Goal: Information Seeking & Learning: Obtain resource

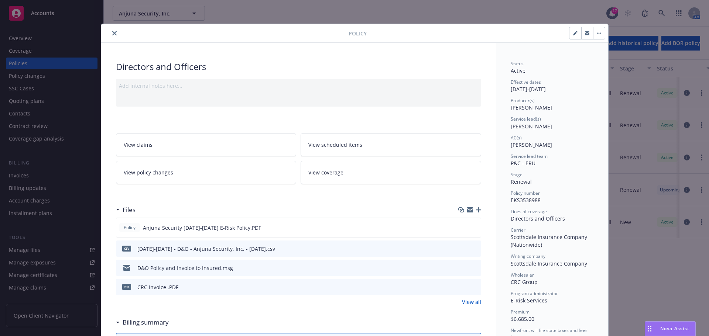
click at [110, 33] on button "close" at bounding box center [114, 33] width 9 height 9
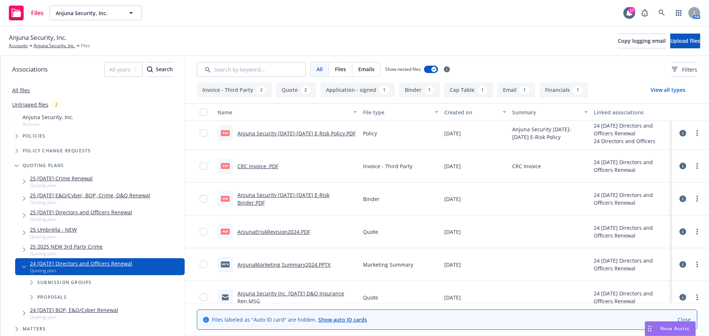
scroll to position [74, 0]
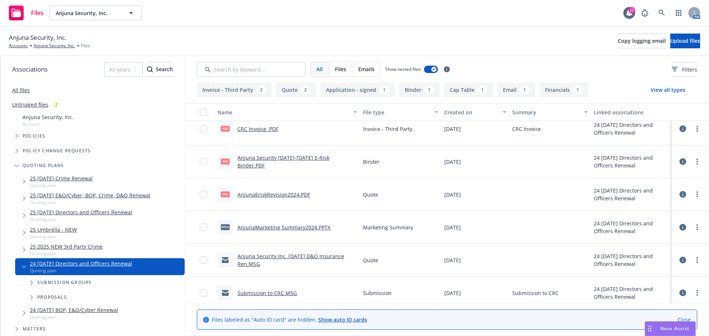
click at [298, 253] on link "Anjuna Security Inc. 09 01 2024 D&O Insurance Ren.MSG" at bounding box center [290, 260] width 107 height 15
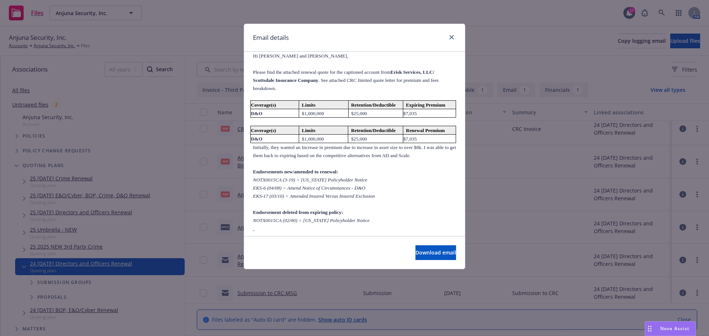
scroll to position [148, 0]
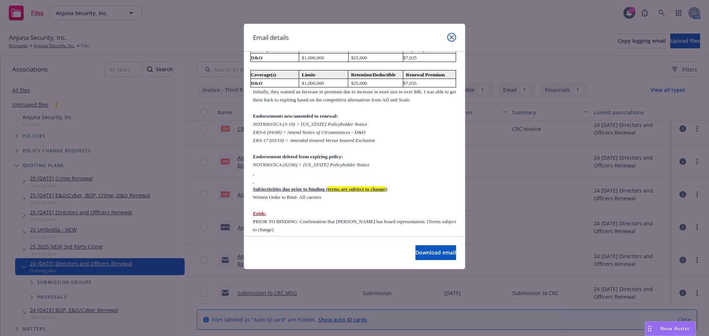
click at [451, 38] on icon "close" at bounding box center [451, 37] width 4 height 4
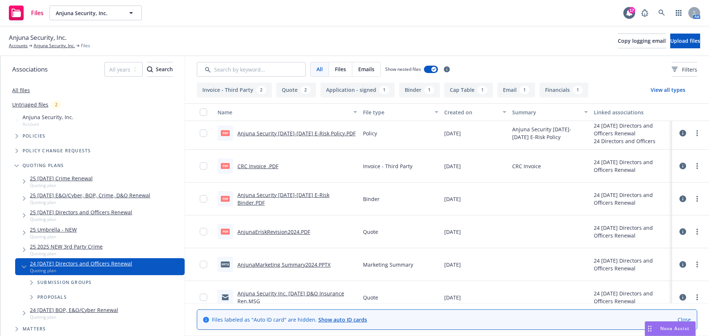
scroll to position [0, 0]
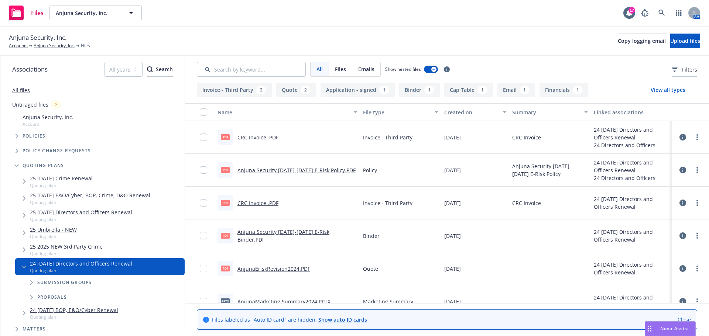
click at [28, 299] on span "Tree Example" at bounding box center [31, 298] width 12 height 12
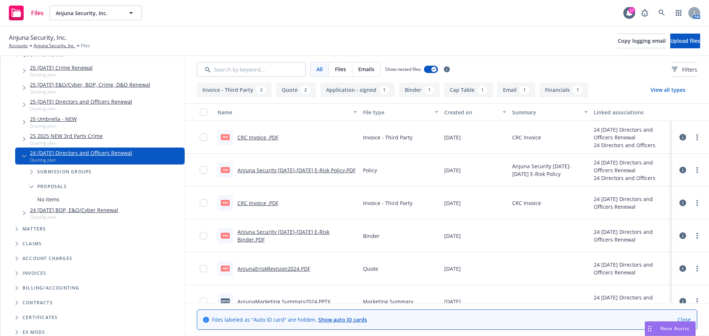
click at [52, 185] on span "Proposals" at bounding box center [52, 187] width 30 height 4
click at [30, 171] on span "Tree Example" at bounding box center [31, 172] width 12 height 12
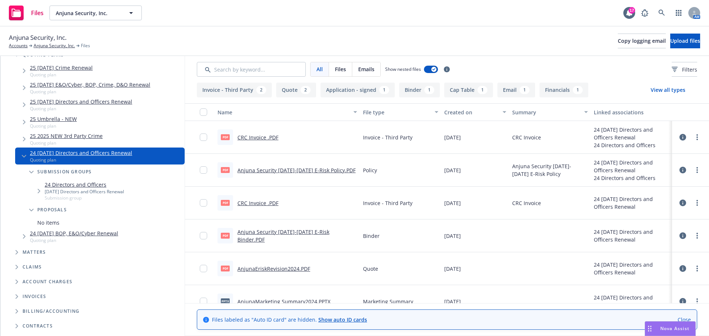
click at [30, 171] on icon "Tree Example" at bounding box center [31, 172] width 4 height 3
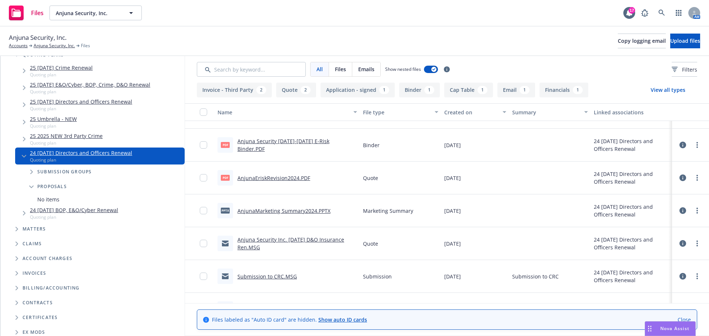
scroll to position [0, 0]
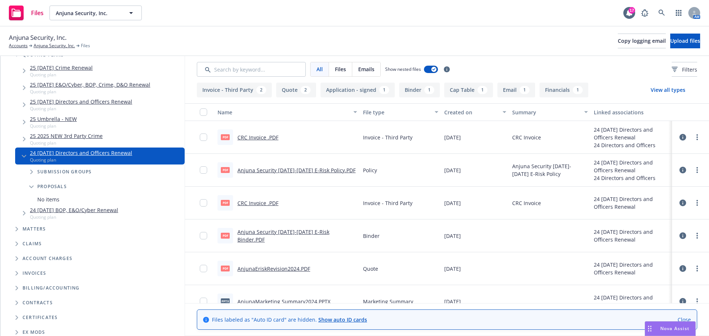
click at [23, 138] on icon "Tree Example" at bounding box center [24, 139] width 3 height 4
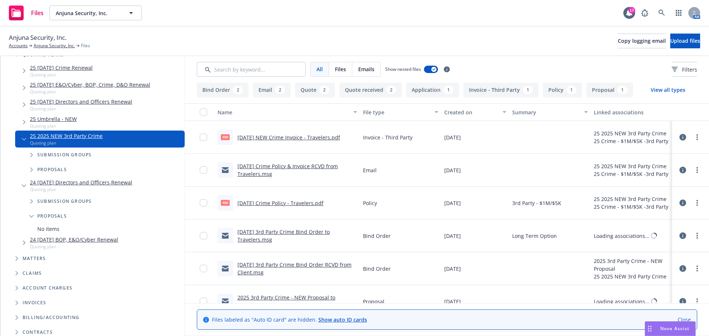
click at [23, 138] on icon "Tree Example" at bounding box center [24, 139] width 4 height 3
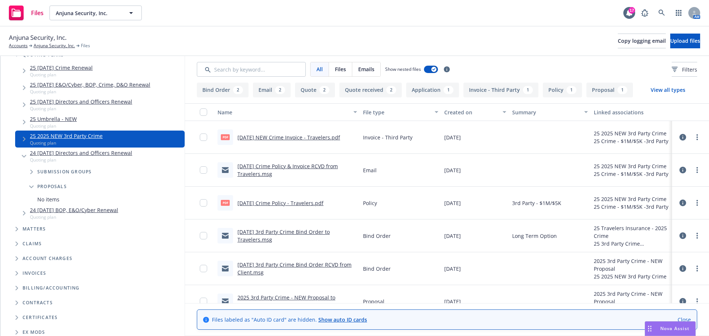
click at [21, 156] on span "Tree Example" at bounding box center [24, 156] width 12 height 12
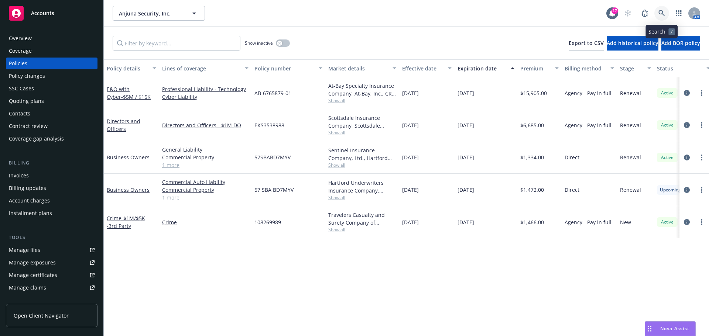
click at [664, 14] on icon at bounding box center [661, 13] width 7 height 7
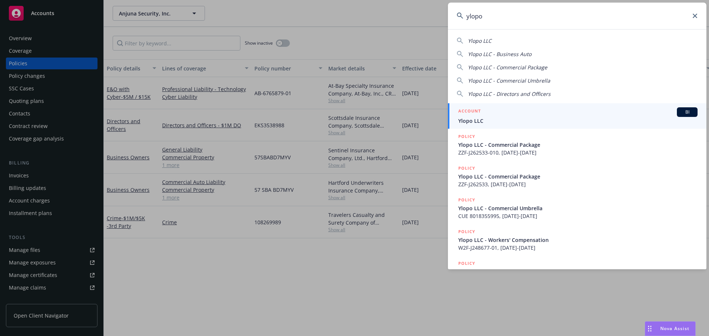
type input "ylopo"
click at [522, 118] on span "Ylopo LLC" at bounding box center [577, 121] width 239 height 8
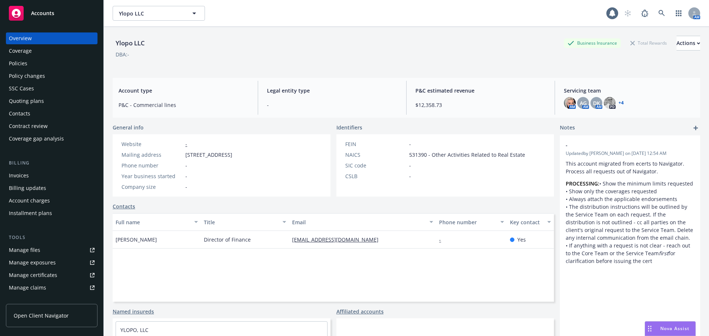
click at [25, 66] on div "Policies" at bounding box center [18, 64] width 18 height 12
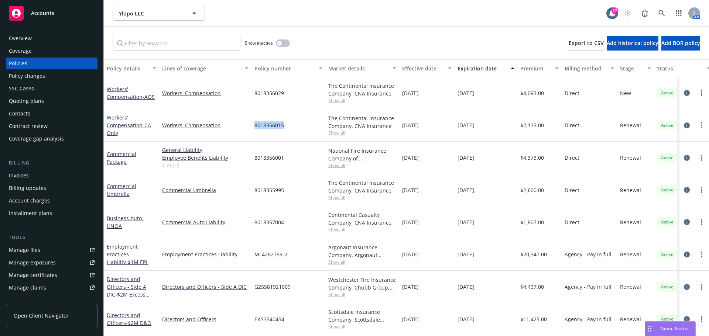
drag, startPoint x: 253, startPoint y: 126, endPoint x: 289, endPoint y: 123, distance: 36.3
click at [289, 123] on div "8018356015" at bounding box center [288, 125] width 74 height 32
copy span "8018356015"
click at [259, 91] on span "8018356029" at bounding box center [269, 93] width 30 height 8
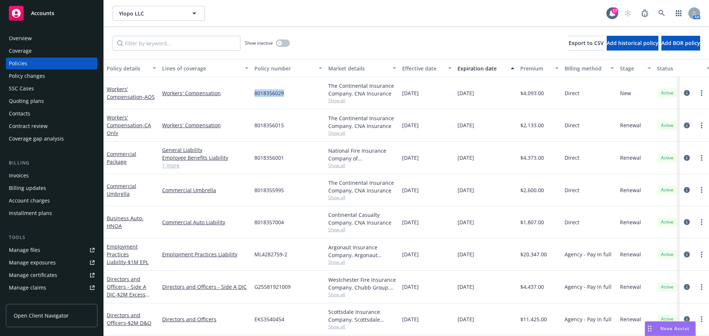
copy span "8018356029"
click at [205, 96] on link "Workers' Compensation" at bounding box center [205, 93] width 86 height 8
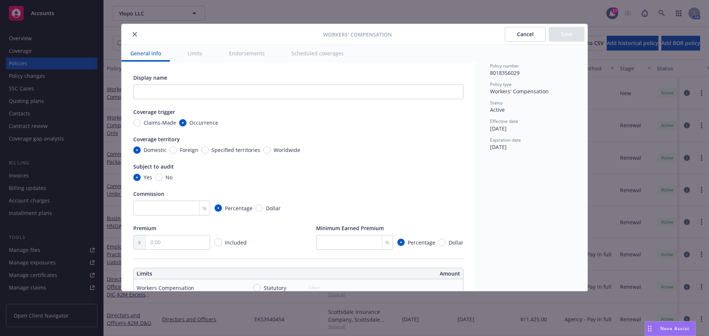
click at [137, 36] on icon "close" at bounding box center [135, 34] width 4 height 4
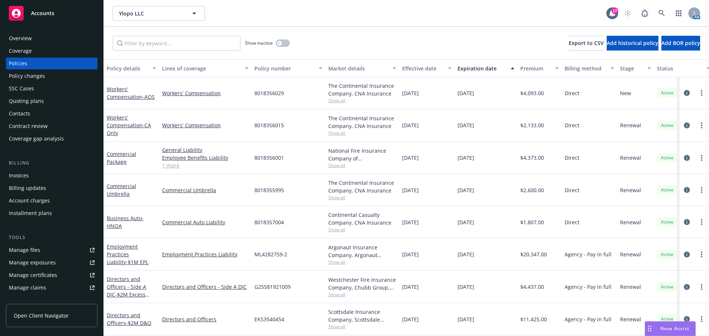
click at [122, 89] on div "Workers' Compensation - AOS" at bounding box center [131, 93] width 49 height 16
click at [123, 86] on link "Workers' Compensation - AOS" at bounding box center [131, 93] width 48 height 15
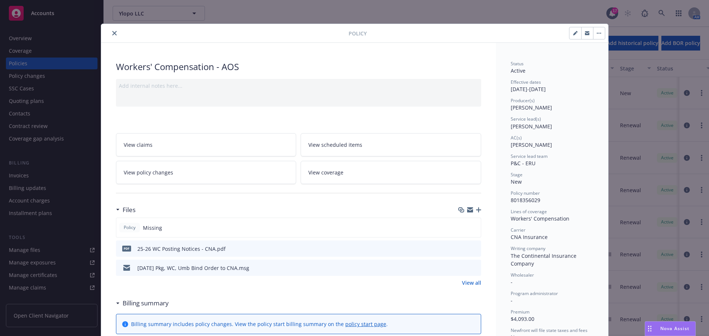
click at [113, 33] on icon "close" at bounding box center [114, 33] width 4 height 4
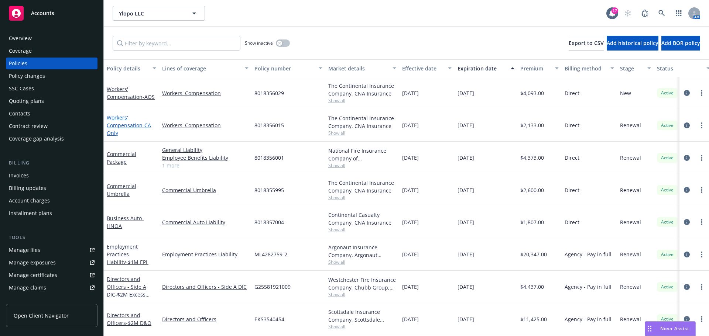
click at [144, 126] on span "- CA Only" at bounding box center [129, 129] width 44 height 15
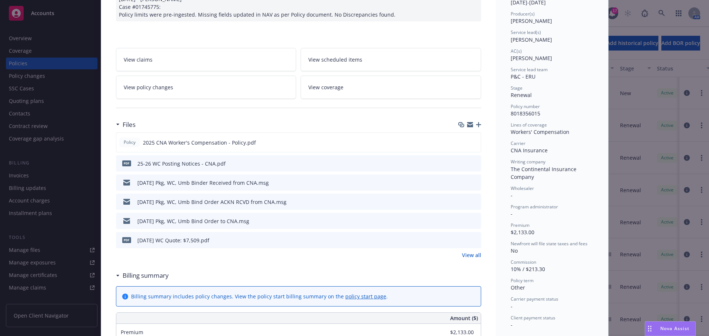
scroll to position [74, 0]
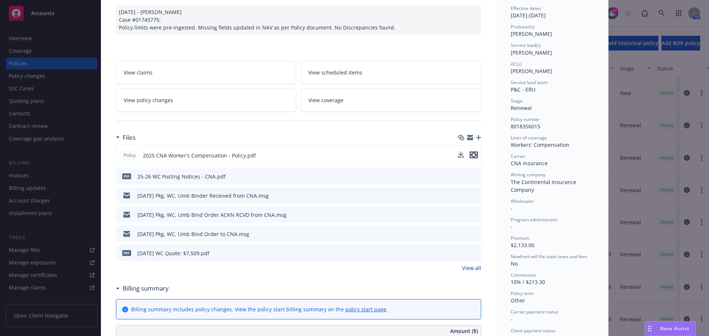
click at [471, 155] on icon "preview file" at bounding box center [473, 154] width 7 height 5
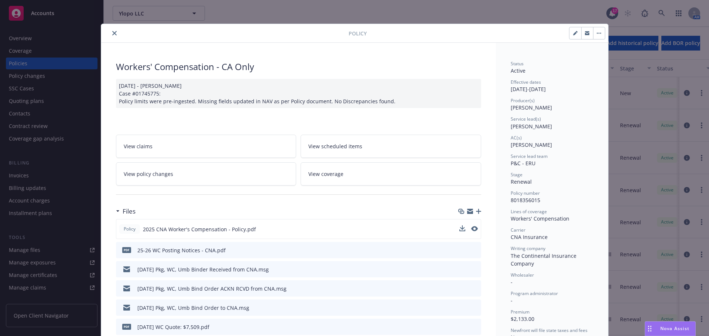
click at [112, 31] on icon "close" at bounding box center [114, 33] width 4 height 4
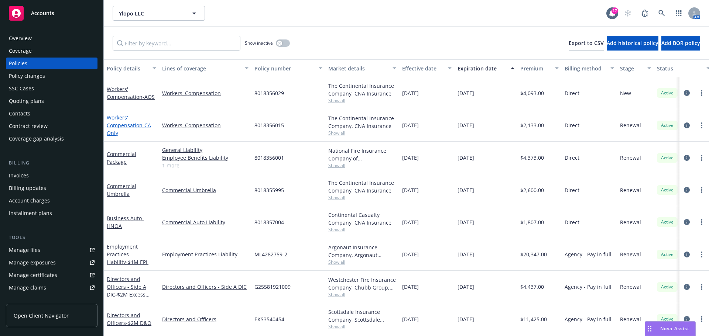
click at [128, 126] on link "Workers' Compensation - CA Only" at bounding box center [129, 125] width 44 height 23
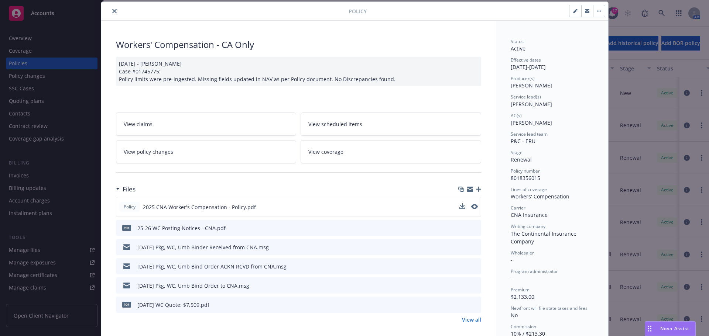
scroll to position [96, 0]
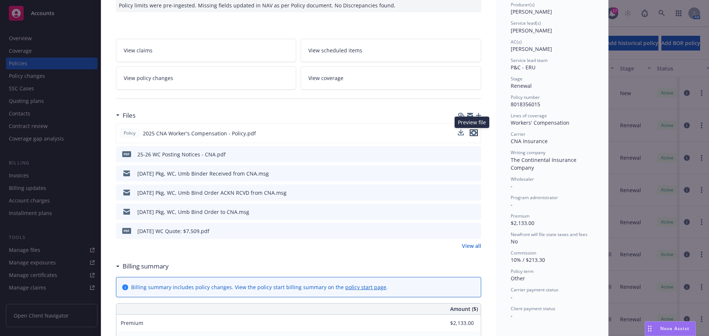
click at [471, 133] on icon "preview file" at bounding box center [473, 132] width 7 height 5
click at [472, 132] on icon "preview file" at bounding box center [473, 132] width 7 height 5
click at [472, 247] on link "View all" at bounding box center [471, 246] width 19 height 8
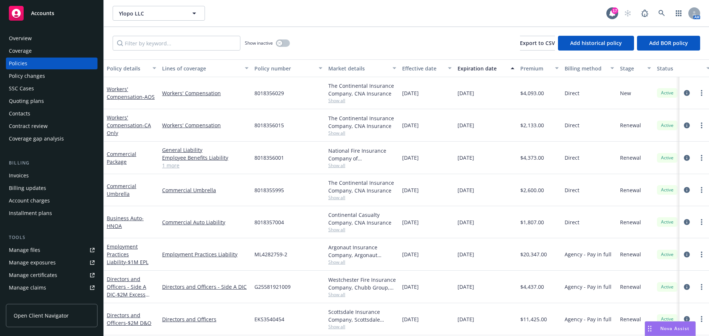
click at [42, 248] on link "Manage files" at bounding box center [52, 250] width 92 height 12
click at [121, 122] on div "Workers' Compensation - CA Only" at bounding box center [131, 125] width 49 height 23
click at [121, 117] on link "Workers' Compensation - CA Only" at bounding box center [129, 125] width 44 height 23
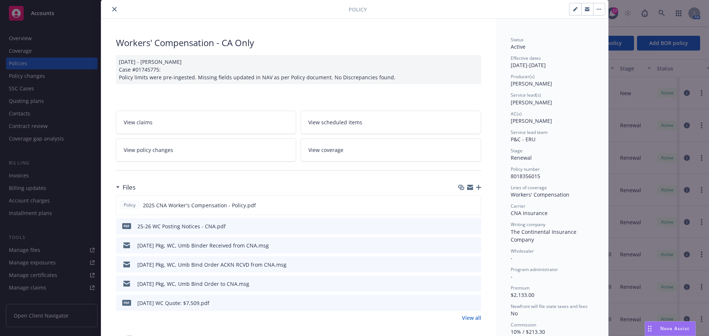
scroll to position [37, 0]
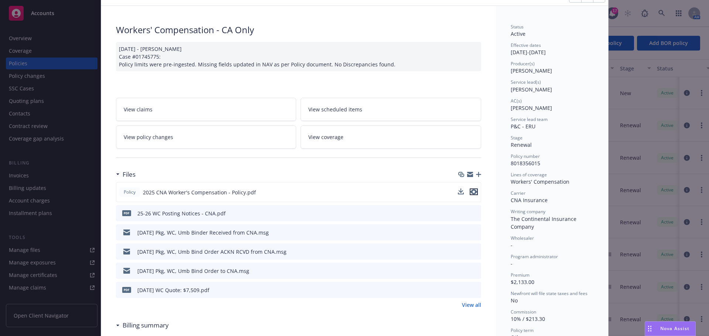
click at [474, 191] on button "preview file" at bounding box center [474, 192] width 8 height 7
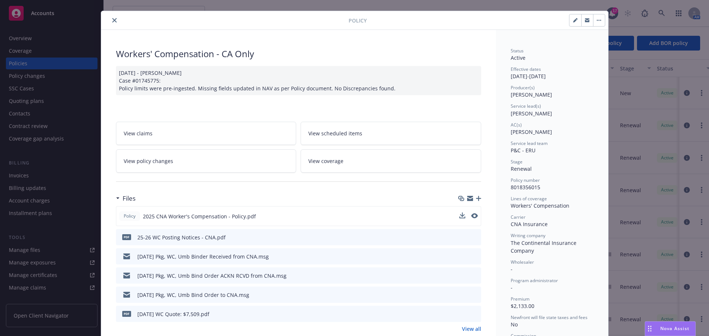
scroll to position [0, 0]
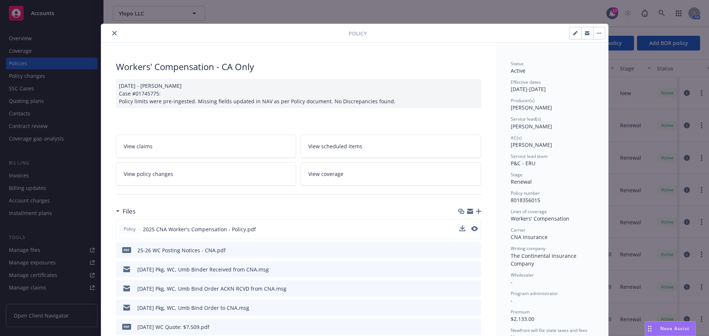
click at [112, 31] on icon "close" at bounding box center [114, 33] width 4 height 4
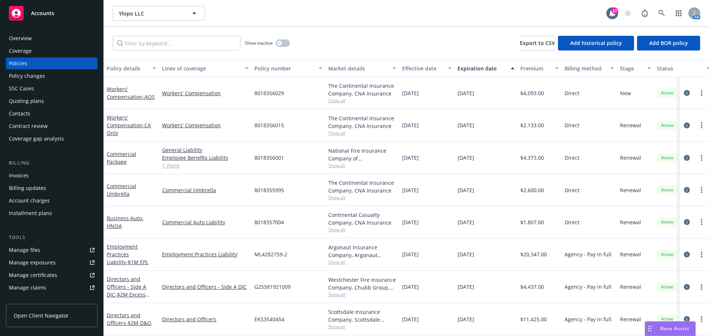
click at [278, 48] on div "Show inactive" at bounding box center [267, 43] width 45 height 15
click at [278, 47] on div "Show inactive" at bounding box center [267, 43] width 45 height 15
click at [281, 44] on div "button" at bounding box center [279, 43] width 5 height 5
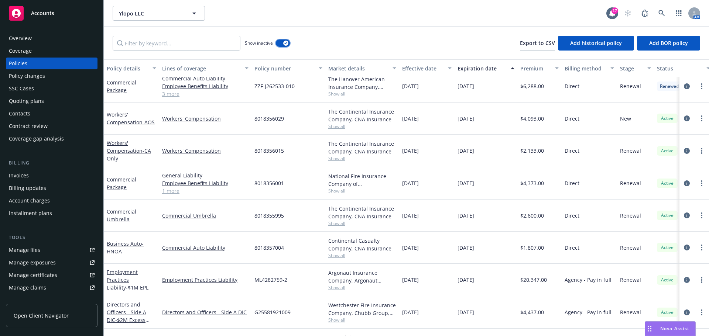
scroll to position [524, 0]
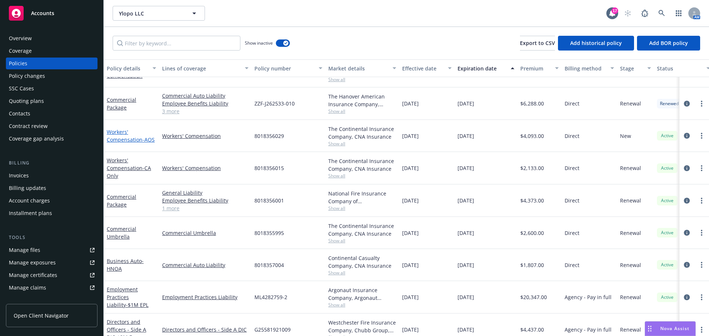
click at [112, 138] on link "Workers' Compensation - AOS" at bounding box center [131, 135] width 48 height 15
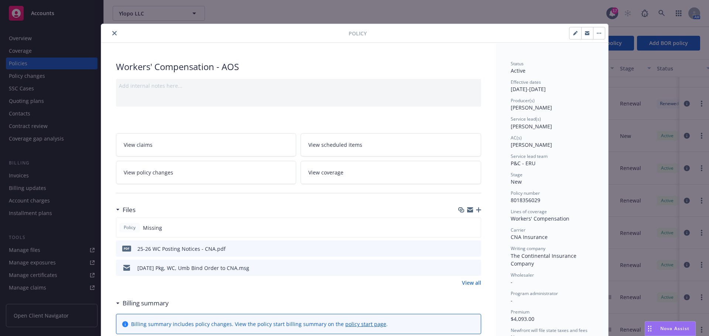
click at [110, 33] on button "close" at bounding box center [114, 33] width 9 height 9
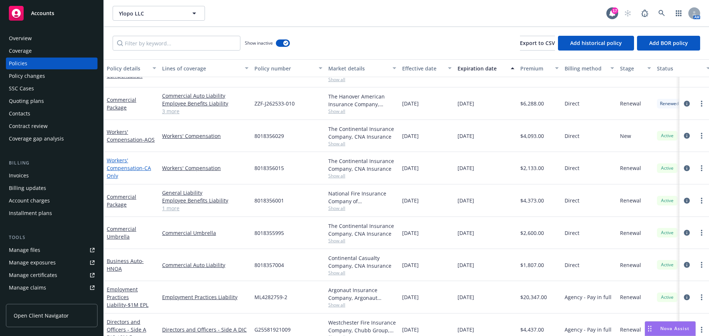
click at [115, 177] on span "- CA Only" at bounding box center [129, 172] width 44 height 15
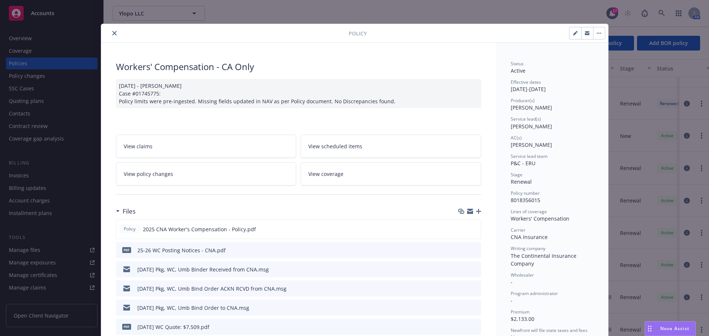
scroll to position [22, 0]
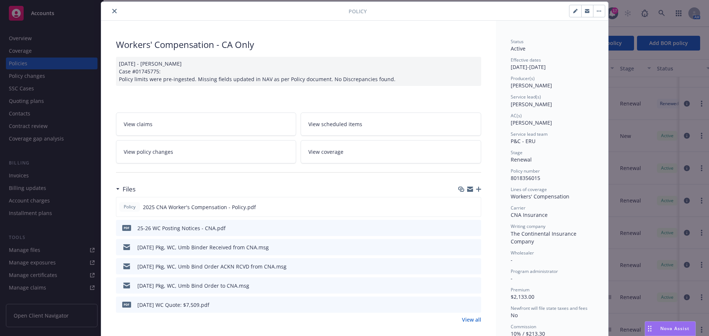
click at [471, 304] on icon "preview file" at bounding box center [474, 304] width 7 height 5
click at [113, 12] on icon "close" at bounding box center [114, 11] width 4 height 4
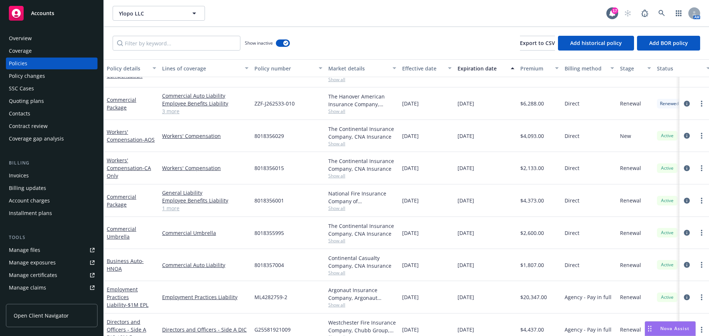
click at [44, 248] on link "Manage files" at bounding box center [52, 250] width 92 height 12
click at [261, 170] on span "8018356015" at bounding box center [269, 168] width 30 height 8
copy span "8018356015"
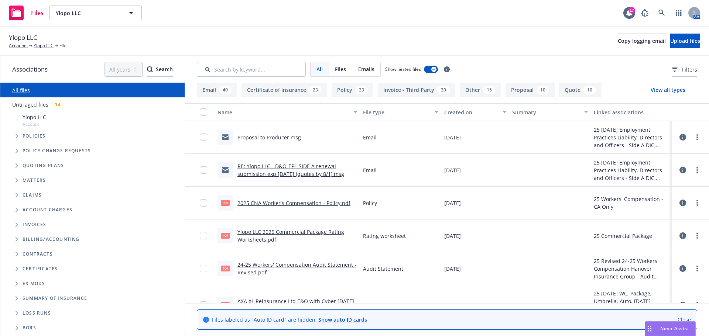
click at [17, 165] on icon "Tree Example" at bounding box center [17, 166] width 3 height 4
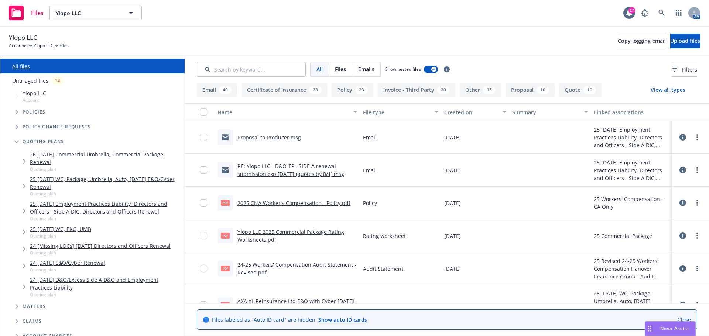
scroll to position [111, 0]
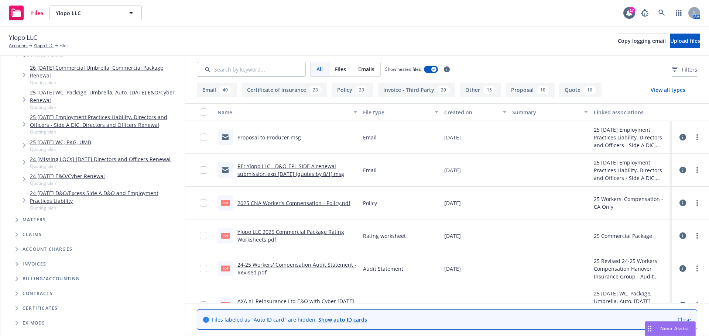
click at [50, 179] on link "24 [DATE] E&O/Cyber Renewal" at bounding box center [67, 176] width 75 height 8
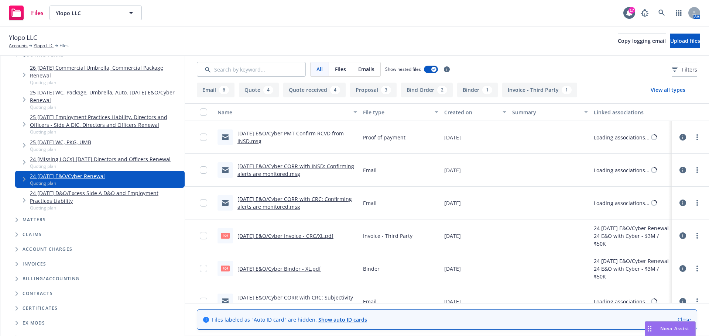
click at [54, 143] on link "25 [DATE] WC, PKG, UMB" at bounding box center [60, 142] width 61 height 8
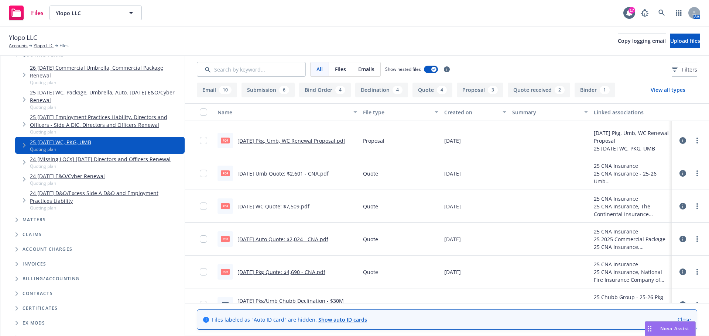
scroll to position [554, 0]
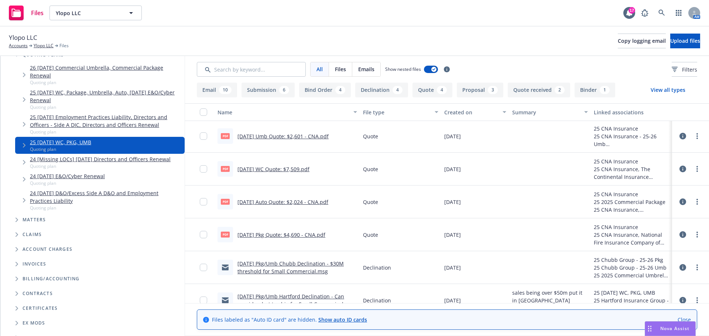
click at [263, 170] on link "[DATE] WC Quote: $7,509.pdf" at bounding box center [273, 169] width 72 height 7
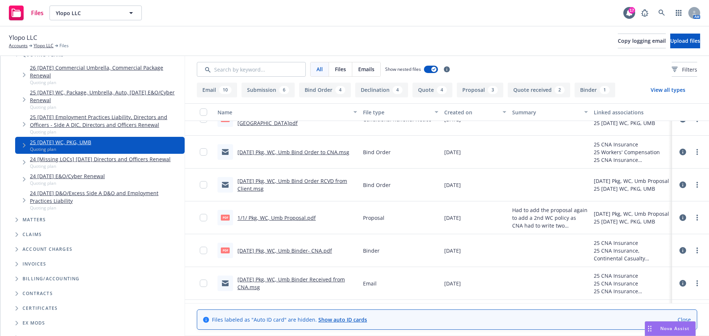
scroll to position [222, 0]
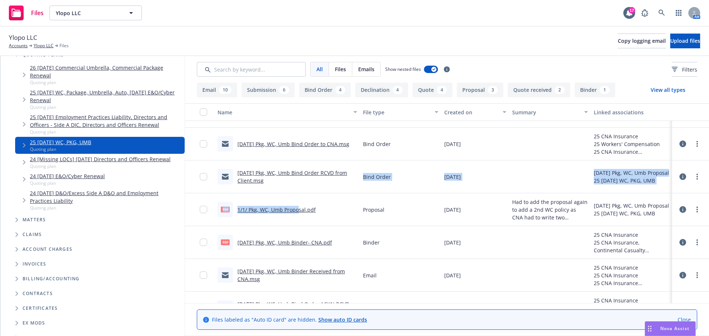
drag, startPoint x: 299, startPoint y: 207, endPoint x: 351, endPoint y: 189, distance: 55.0
click at [344, 201] on div "pdf 1/1/ Pkg, WC, Umb Proposal.pdf" at bounding box center [287, 209] width 145 height 33
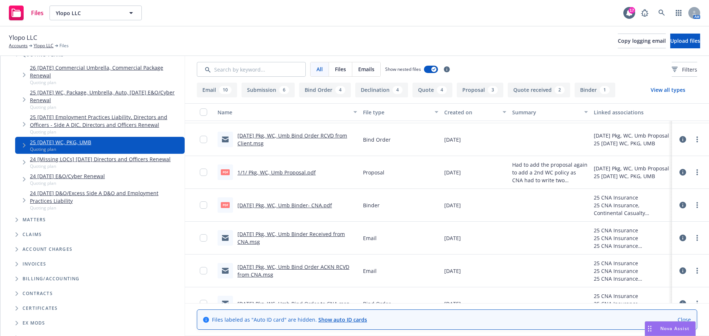
click at [305, 205] on link "[DATE] Pkg, WC, Umb Binder- CNA.pdf" at bounding box center [284, 205] width 95 height 7
click at [276, 205] on link "[DATE] Pkg, WC, Umb Binder- CNA.pdf" at bounding box center [284, 205] width 95 height 7
click at [246, 173] on link "1/1/ Pkg, WC, Umb Proposal.pdf" at bounding box center [276, 172] width 78 height 7
click at [325, 252] on div "[DATE] Pkg, WC, Umb Binder Received from CNA.msg" at bounding box center [287, 238] width 145 height 33
click at [97, 153] on div "25 [DATE] WC, PKG, UMB Quoting plan" at bounding box center [99, 145] width 169 height 17
